Goal: Task Accomplishment & Management: Use online tool/utility

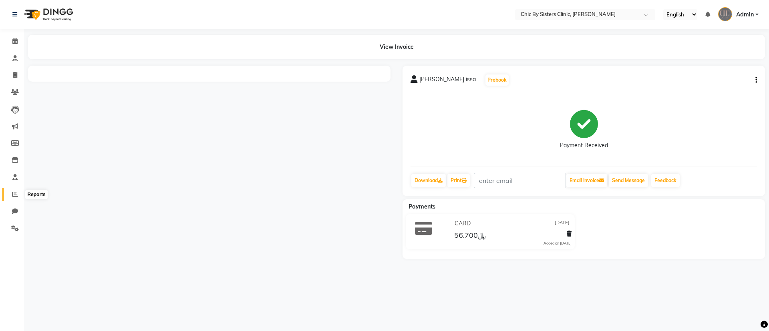
click at [15, 193] on icon at bounding box center [15, 195] width 6 height 6
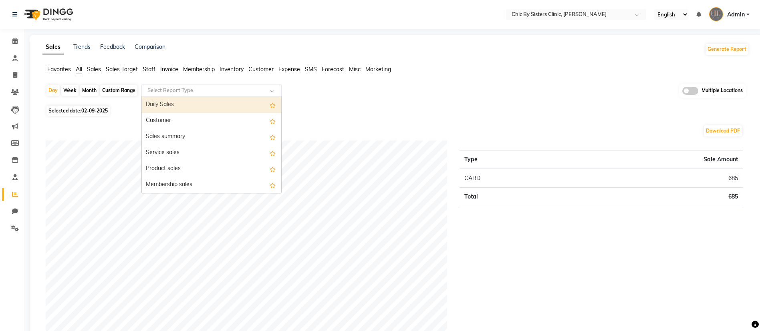
click at [190, 90] on input "text" at bounding box center [203, 91] width 115 height 8
type input "stock"
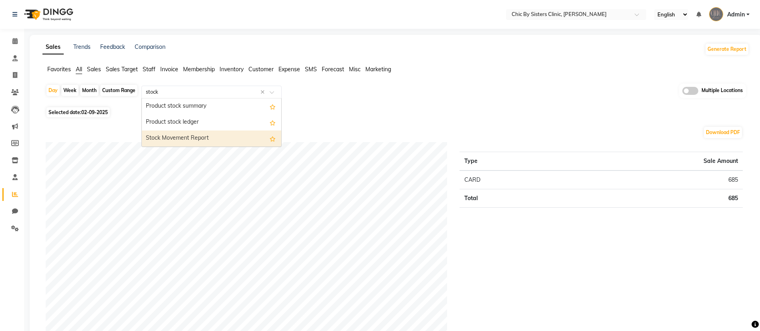
click at [191, 138] on div "Stock Movement Report" at bounding box center [211, 139] width 139 height 16
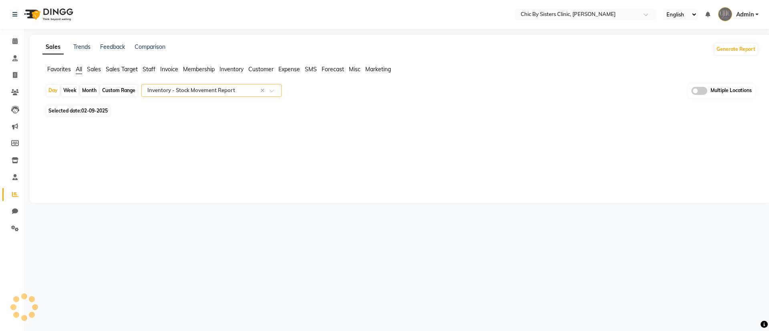
select select "full_report"
select select "csv"
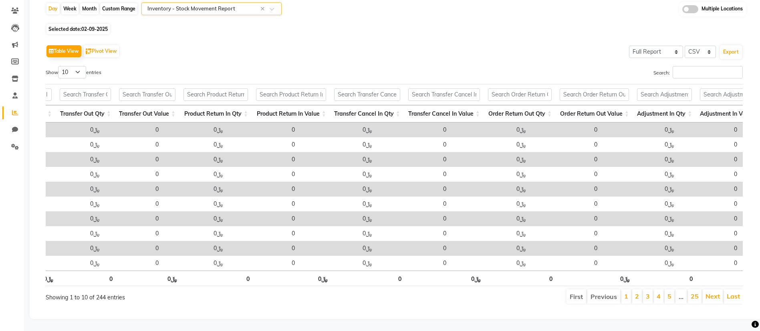
scroll to position [0, 1169]
